Goal: Information Seeking & Learning: Find specific fact

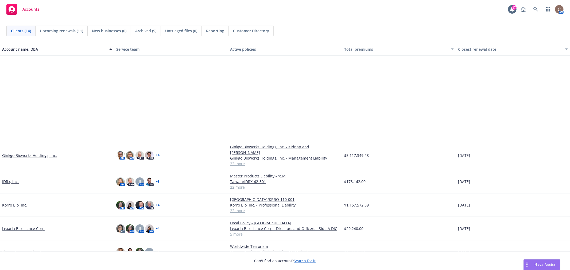
scroll to position [125, 0]
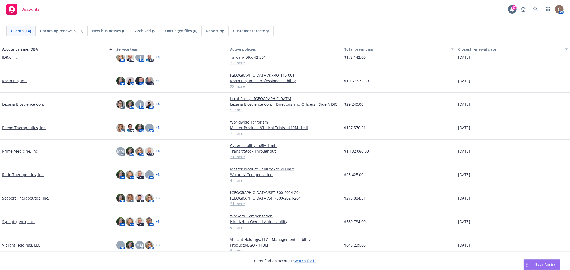
click at [22, 125] on link "Pheon Therapeutics, Inc." at bounding box center [24, 128] width 44 height 6
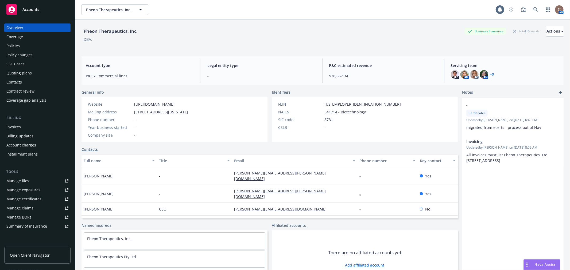
click at [19, 45] on div "Policies" at bounding box center [12, 46] width 13 height 9
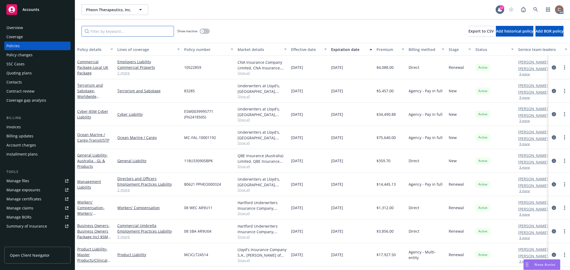
drag, startPoint x: 145, startPoint y: 32, endPoint x: 173, endPoint y: 25, distance: 28.8
click at [146, 32] on input "Filter by keyword..." at bounding box center [127, 31] width 92 height 11
drag, startPoint x: 203, startPoint y: 30, endPoint x: 166, endPoint y: 31, distance: 37.2
click at [204, 30] on div "button" at bounding box center [202, 31] width 4 height 4
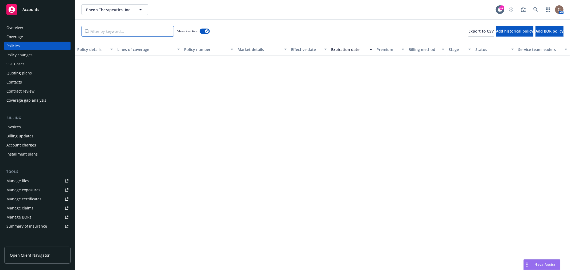
click at [127, 30] on input "Filter by keyword..." at bounding box center [127, 31] width 92 height 11
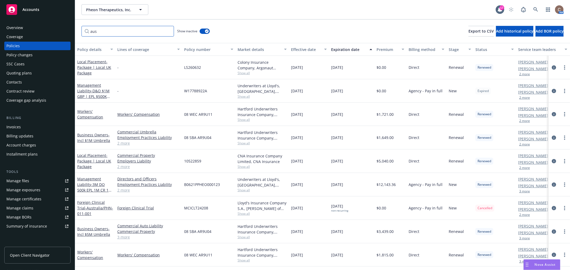
type input "aus"
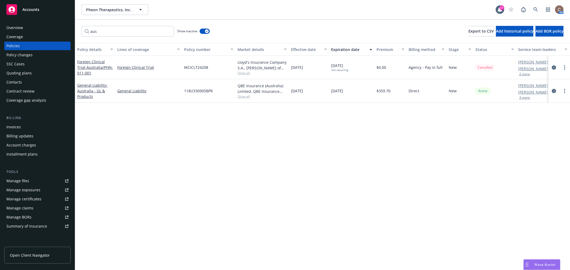
click at [33, 127] on div "Invoices" at bounding box center [37, 127] width 62 height 9
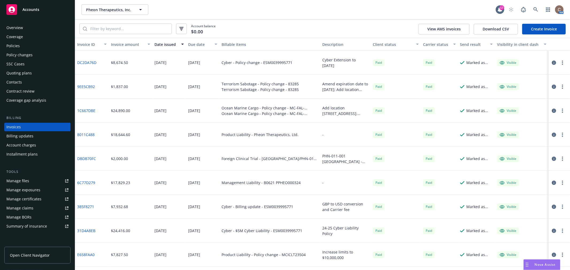
drag, startPoint x: 355, startPoint y: 162, endPoint x: 167, endPoint y: 160, distance: 188.4
click at [167, 160] on div "DBDB70FC $2,000.00 [DATE] [DATE] Foreign Clinical Trial - [GEOGRAPHIC_DATA]/PHN…" at bounding box center [322, 159] width 495 height 24
click at [11, 44] on div "Policies" at bounding box center [12, 46] width 13 height 9
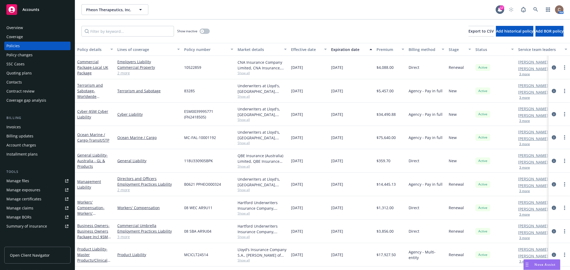
click at [36, 43] on div "Policies" at bounding box center [37, 46] width 62 height 9
click at [22, 14] on div "Accounts" at bounding box center [37, 9] width 62 height 11
